Goal: Task Accomplishment & Management: Use online tool/utility

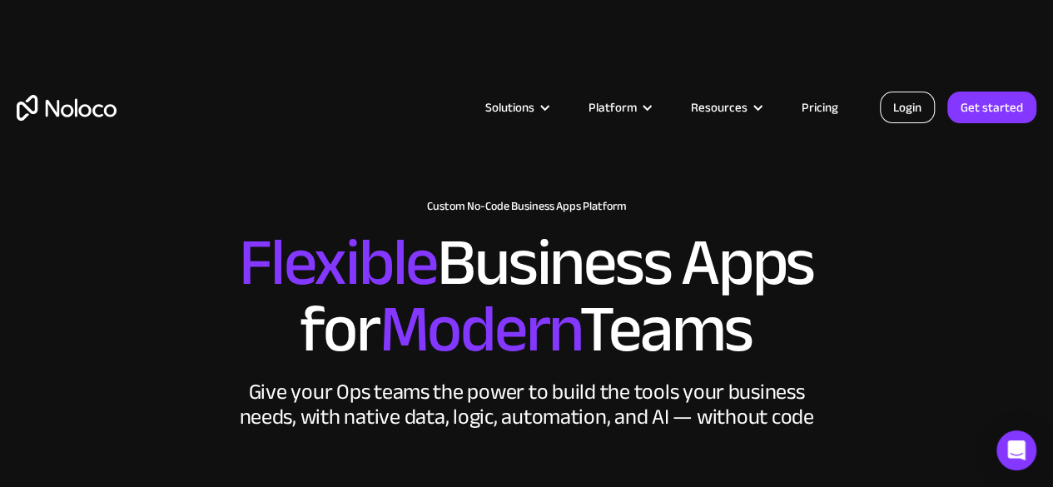
click at [909, 111] on link "Login" at bounding box center [907, 108] width 55 height 32
click at [907, 111] on link "Login" at bounding box center [907, 108] width 55 height 32
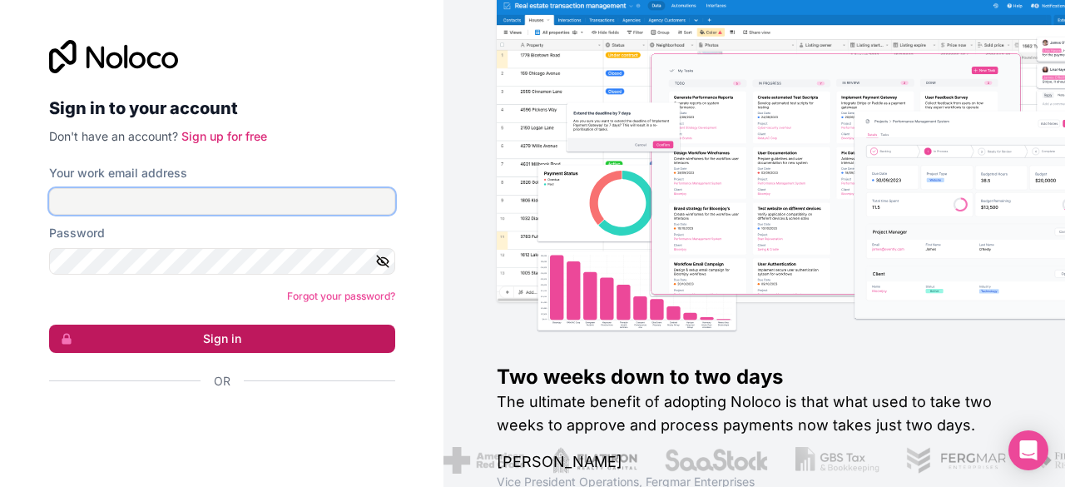
type input "[PERSON_NAME][EMAIL_ADDRESS][DOMAIN_NAME]"
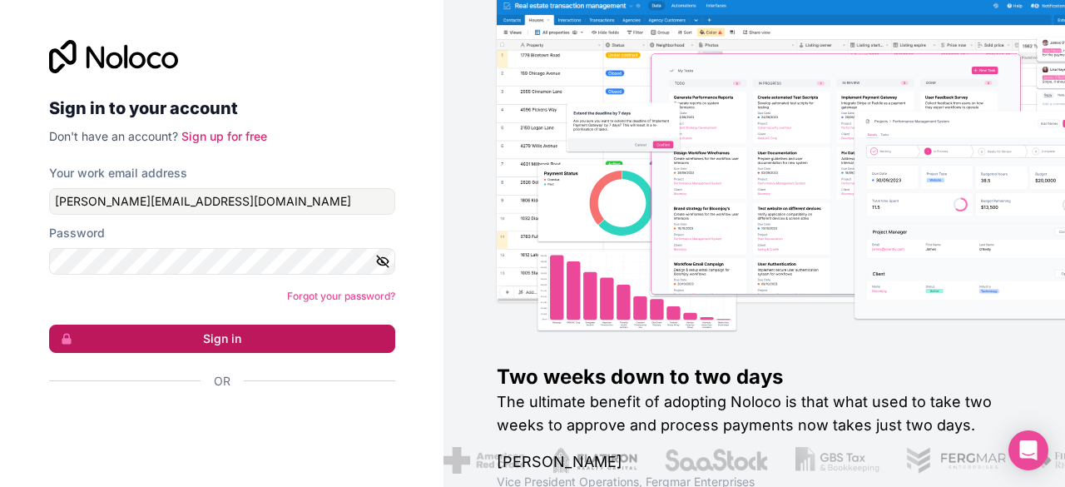
click at [213, 342] on button "Sign in" at bounding box center [222, 339] width 346 height 28
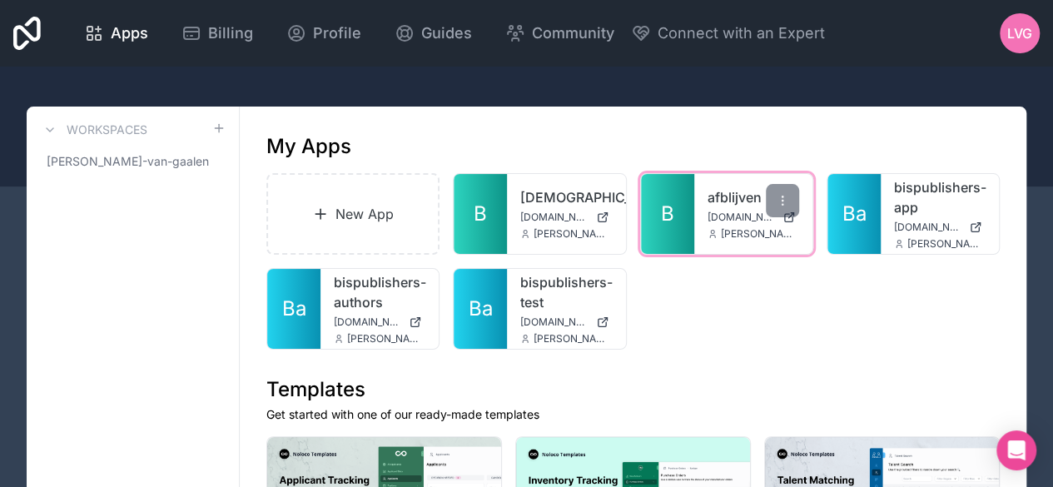
click at [675, 229] on link "B" at bounding box center [667, 214] width 53 height 80
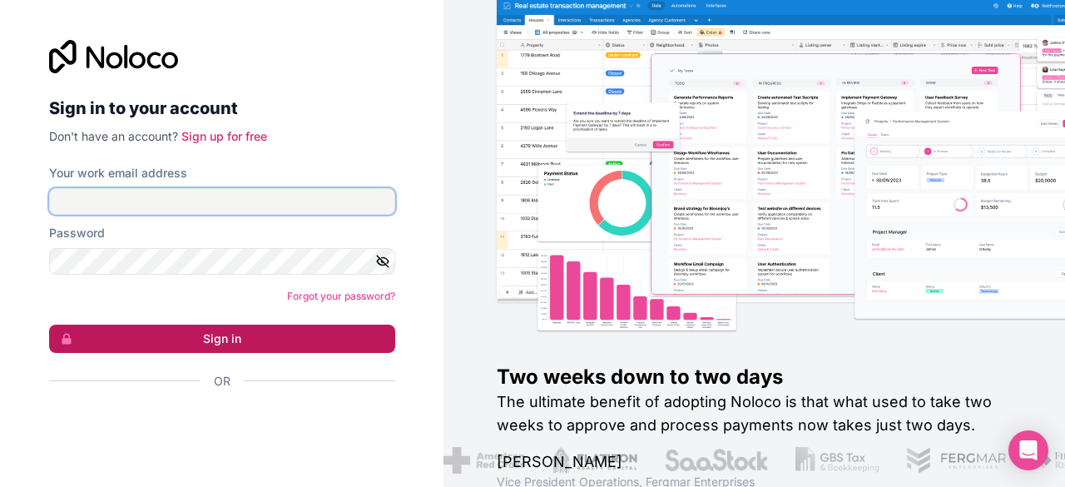
type input "[PERSON_NAME][EMAIL_ADDRESS][DOMAIN_NAME]"
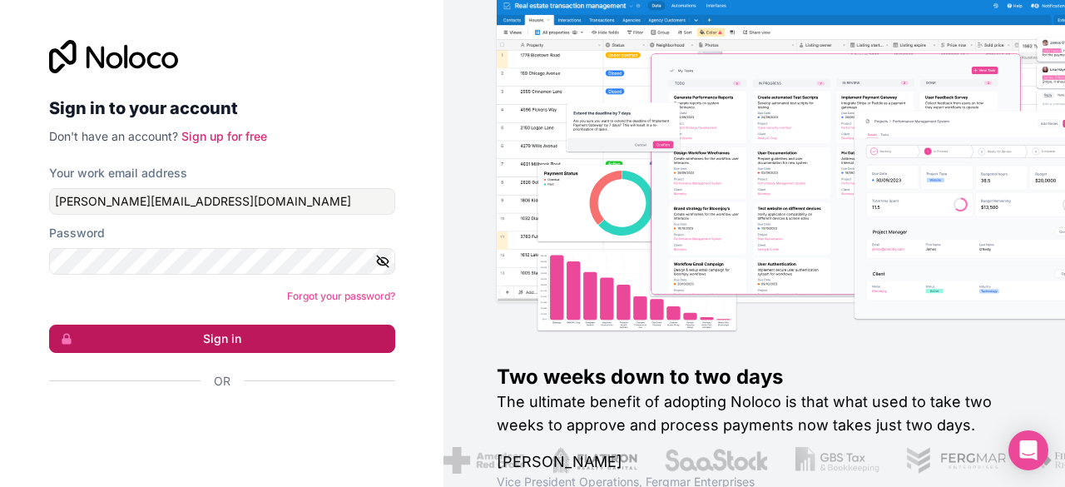
click at [183, 330] on button "Sign in" at bounding box center [222, 339] width 346 height 28
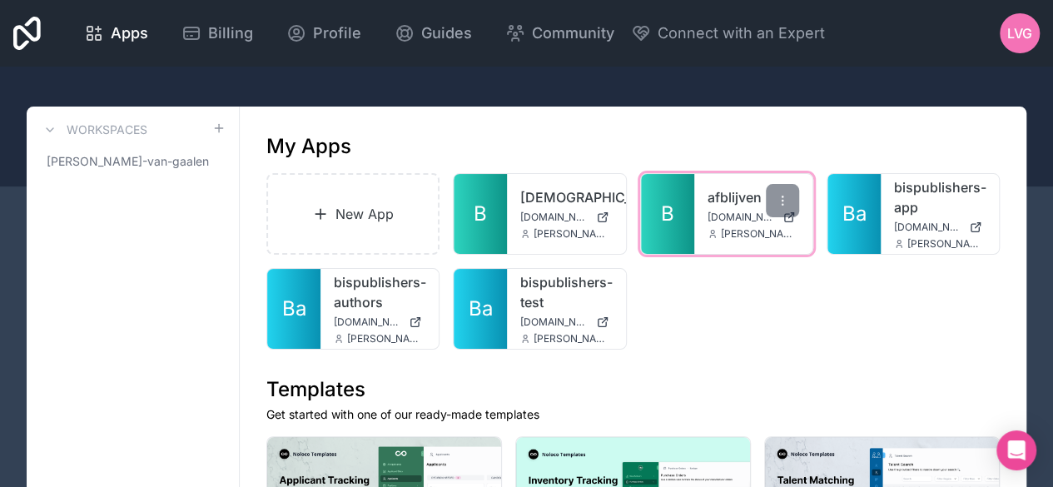
click at [686, 217] on link "B" at bounding box center [667, 214] width 53 height 80
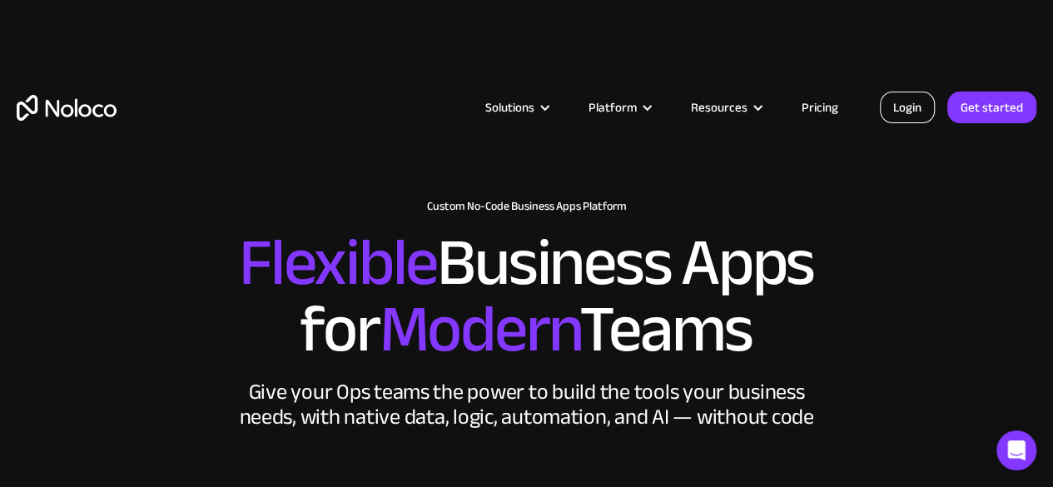
click at [910, 110] on link "Login" at bounding box center [907, 108] width 55 height 32
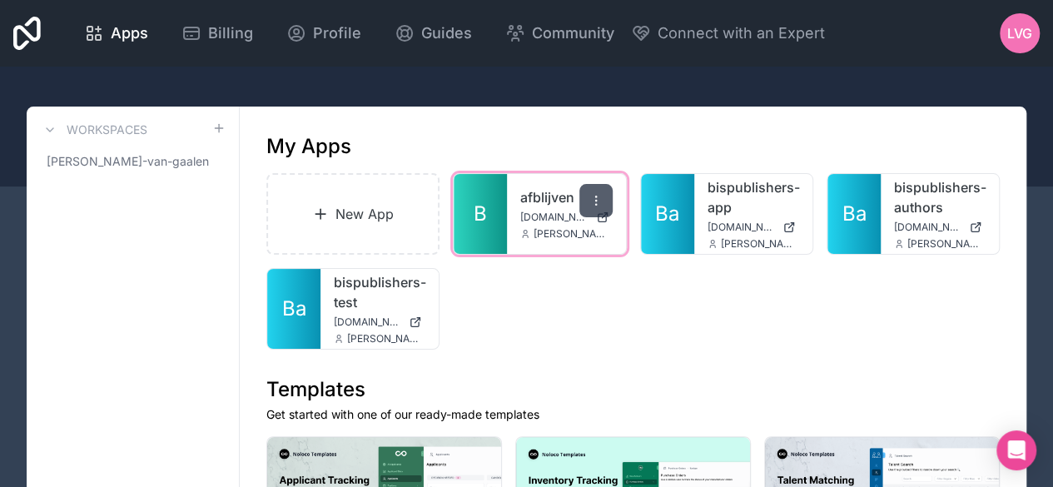
click at [606, 201] on div at bounding box center [595, 200] width 33 height 33
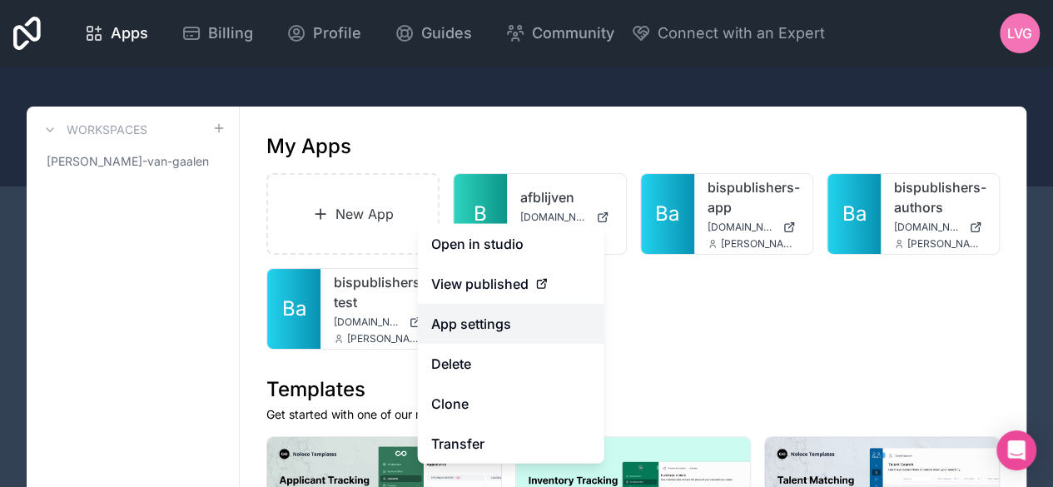
click at [479, 328] on link "App settings" at bounding box center [511, 324] width 186 height 40
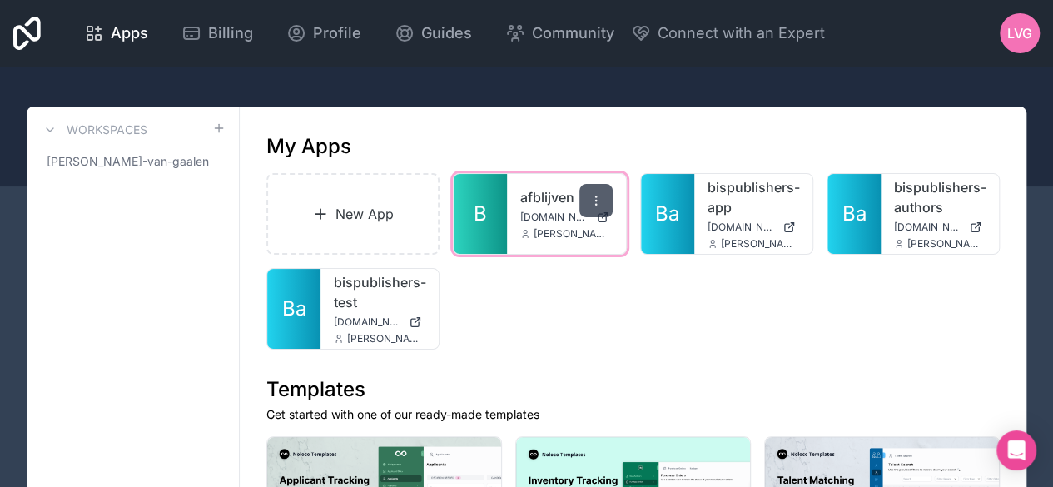
click at [590, 199] on icon at bounding box center [595, 200] width 13 height 13
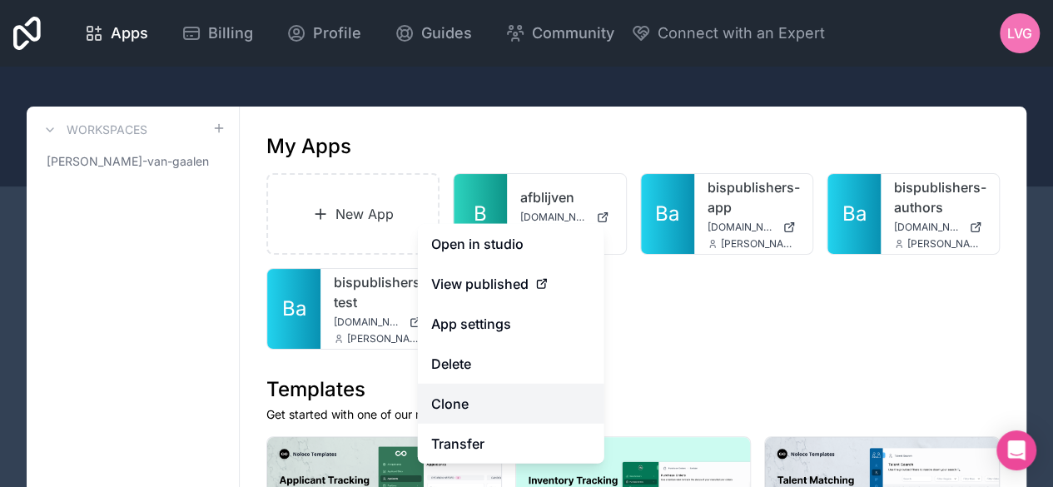
click at [464, 397] on link "Clone" at bounding box center [511, 404] width 186 height 40
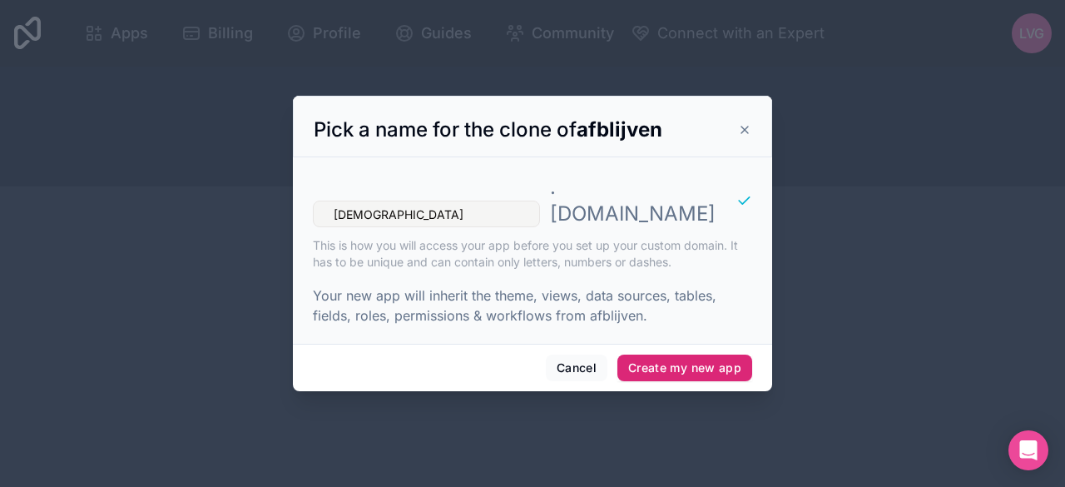
type input "[DEMOGRAPHIC_DATA]"
click at [694, 362] on button "Create my new app" at bounding box center [685, 368] width 135 height 27
